Goal: Task Accomplishment & Management: Complete application form

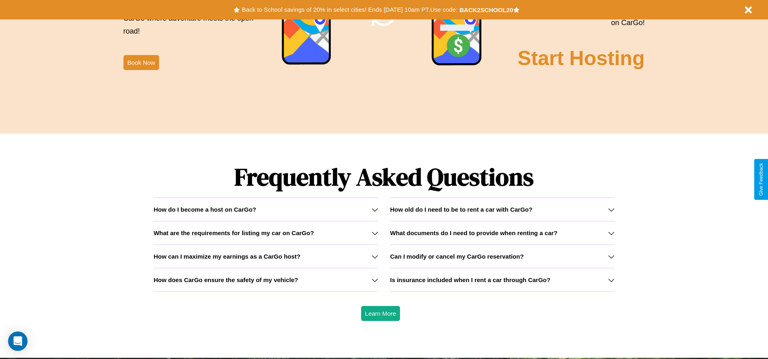
scroll to position [1162, 0]
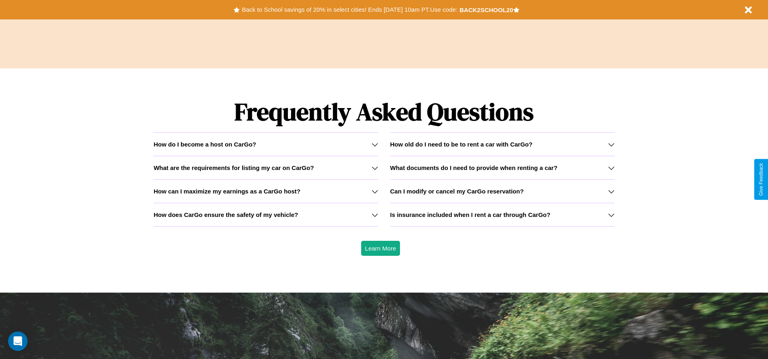
click at [611, 215] on icon at bounding box center [611, 215] width 6 height 6
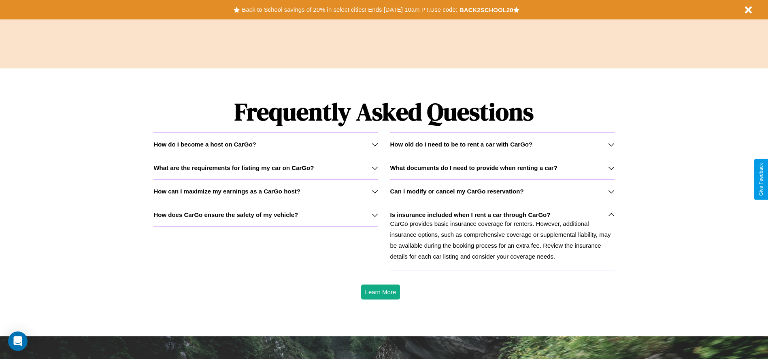
click at [375, 215] on icon at bounding box center [375, 215] width 6 height 6
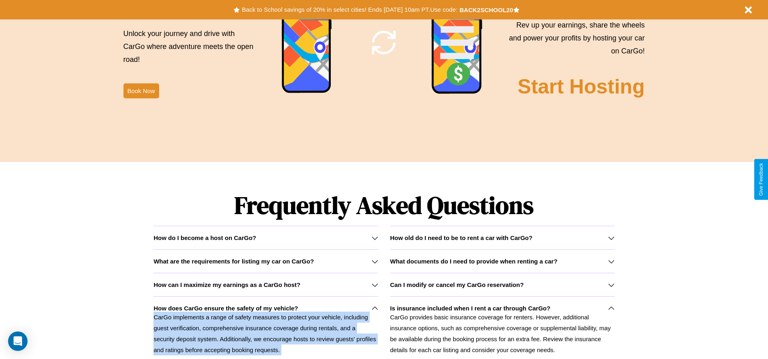
scroll to position [0, 0]
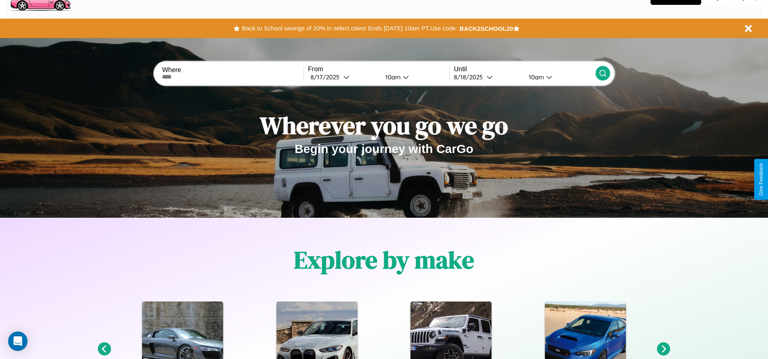
click at [104, 350] on icon at bounding box center [104, 349] width 13 height 13
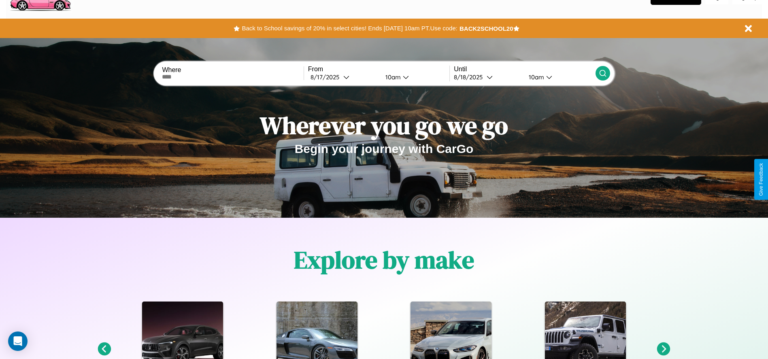
click at [104, 350] on icon at bounding box center [104, 349] width 13 height 13
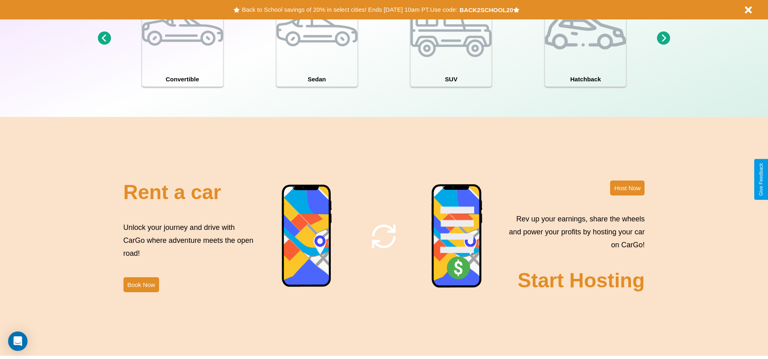
scroll to position [883, 0]
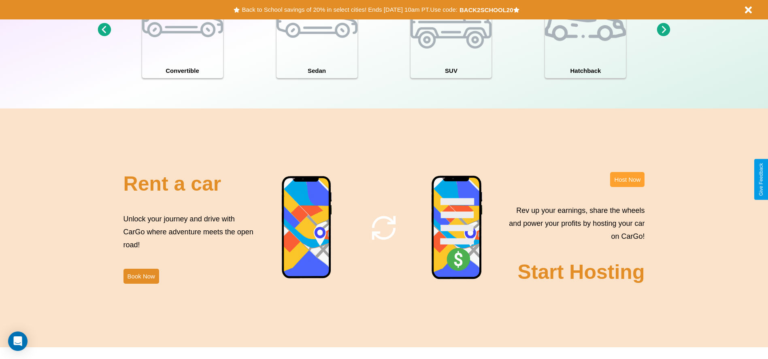
click at [627, 179] on button "Host Now" at bounding box center [627, 179] width 34 height 15
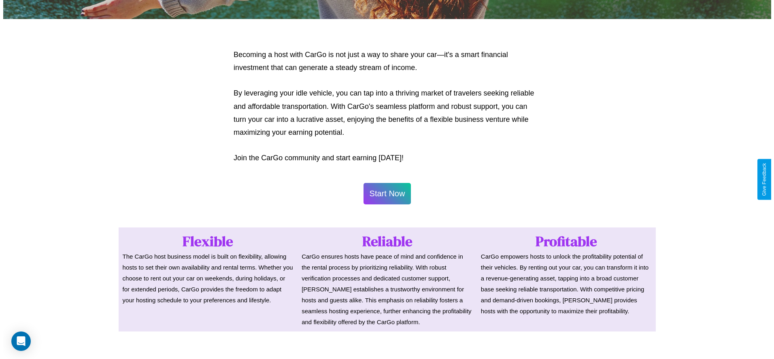
scroll to position [394, 0]
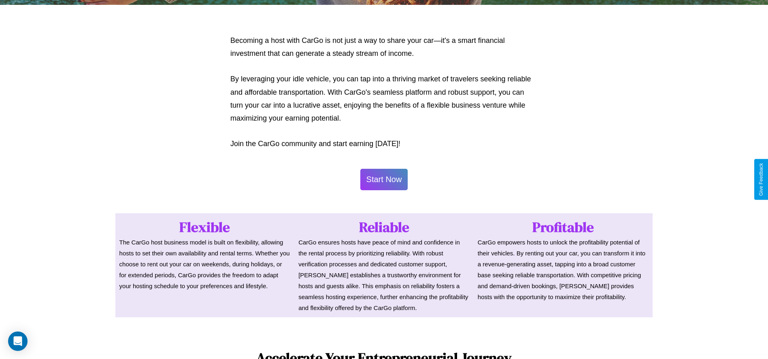
click at [384, 179] on button "Start Now" at bounding box center [384, 179] width 48 height 21
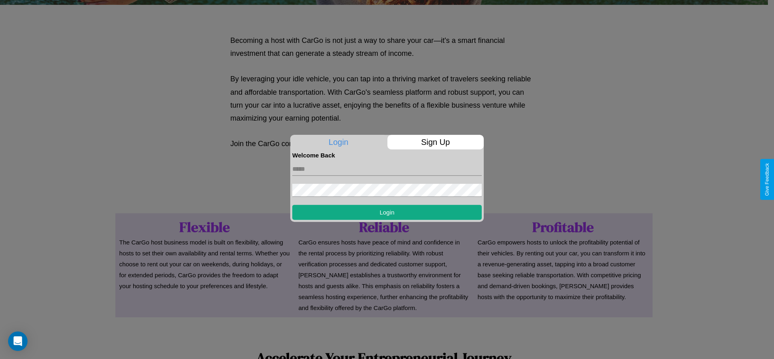
click at [435, 142] on p "Sign Up" at bounding box center [436, 142] width 97 height 15
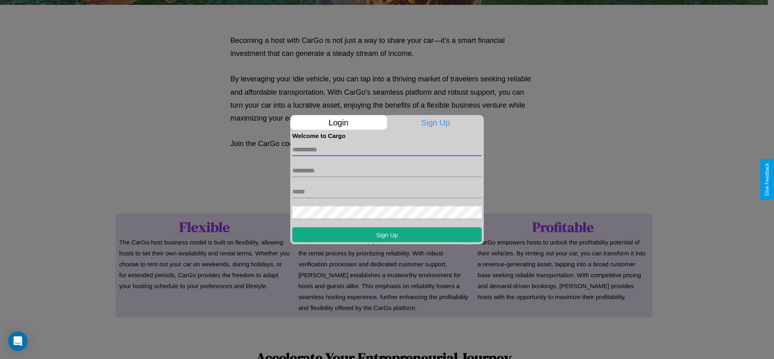
click at [387, 149] on input "text" at bounding box center [387, 149] width 190 height 13
type input "*******"
click at [387, 171] on input "text" at bounding box center [387, 170] width 190 height 13
type input "********"
click at [387, 192] on input "text" at bounding box center [387, 191] width 190 height 13
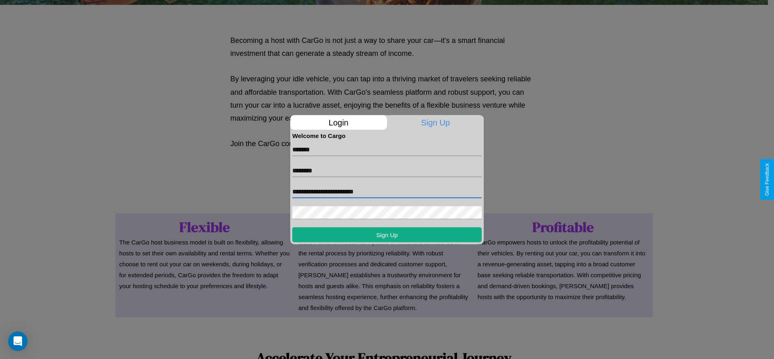
type input "**********"
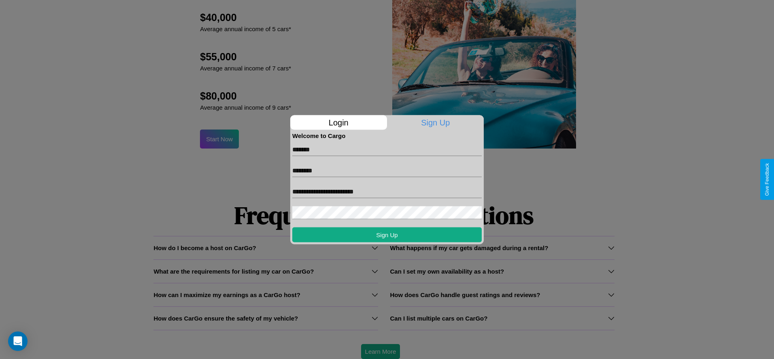
click at [380, 352] on div at bounding box center [387, 179] width 774 height 359
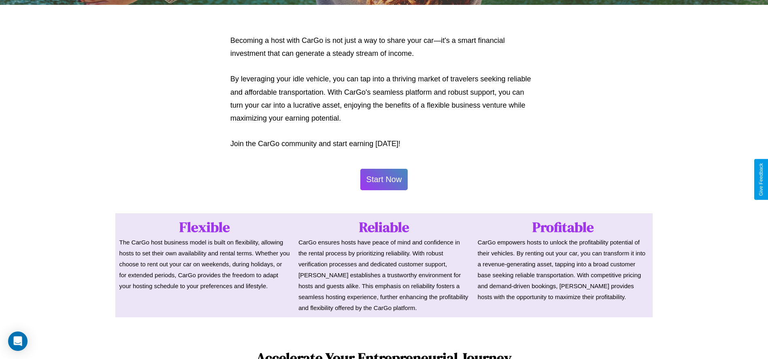
click at [384, 179] on button "Start Now" at bounding box center [384, 179] width 48 height 21
